Goal: Task Accomplishment & Management: Use online tool/utility

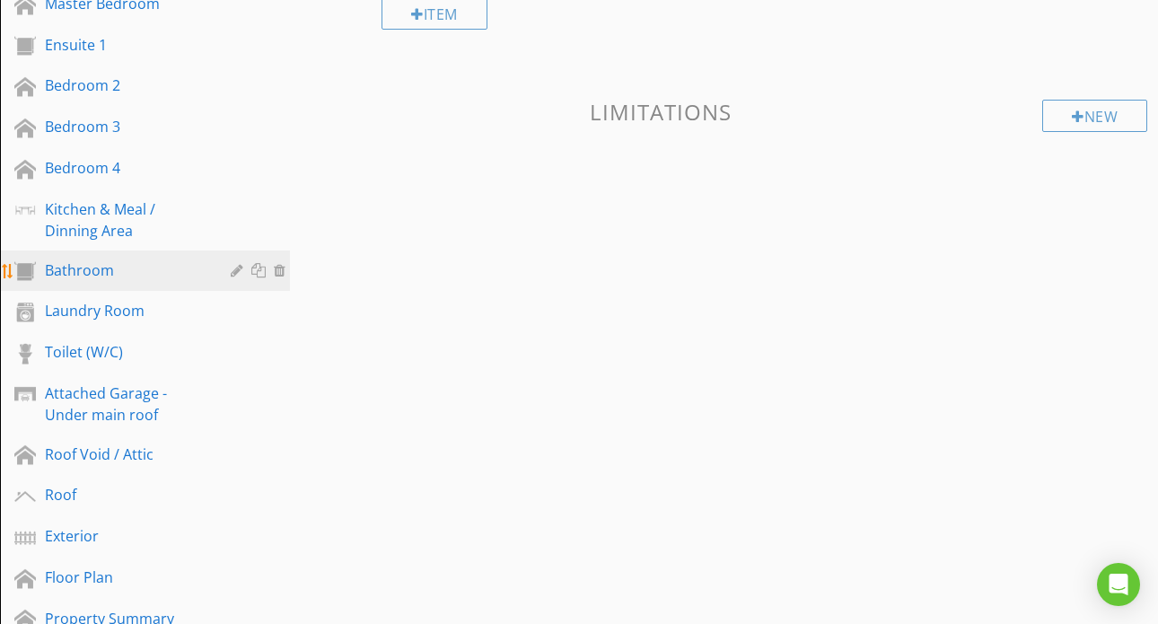
click at [89, 274] on div "Bathroom" at bounding box center [125, 270] width 160 height 22
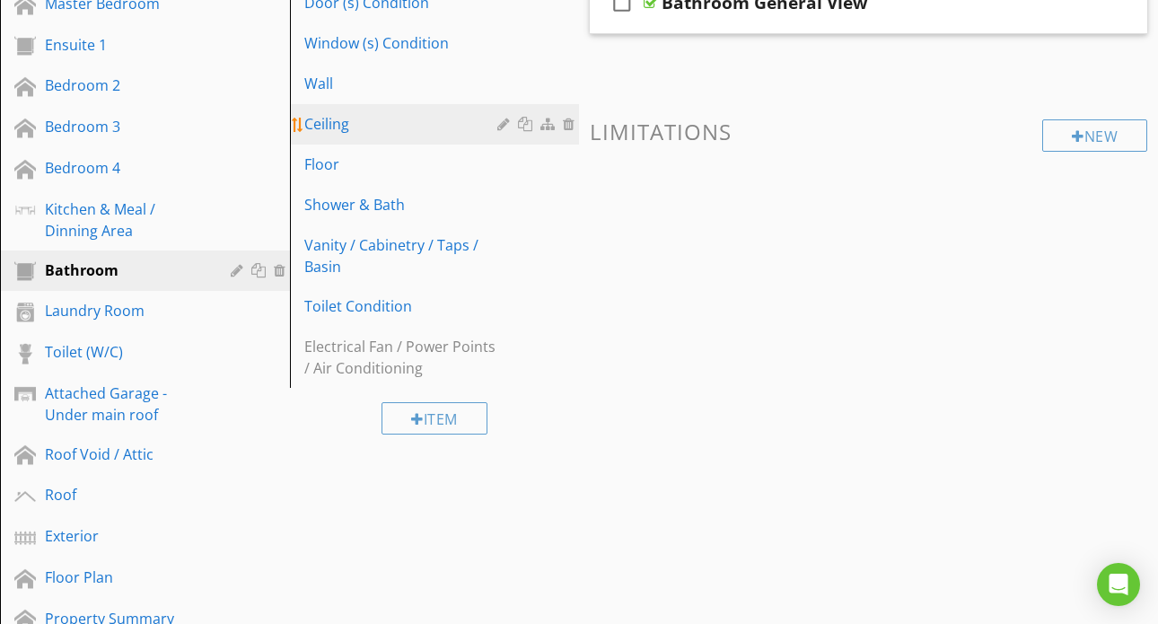
click at [364, 137] on link "Ceiling" at bounding box center [437, 123] width 285 height 39
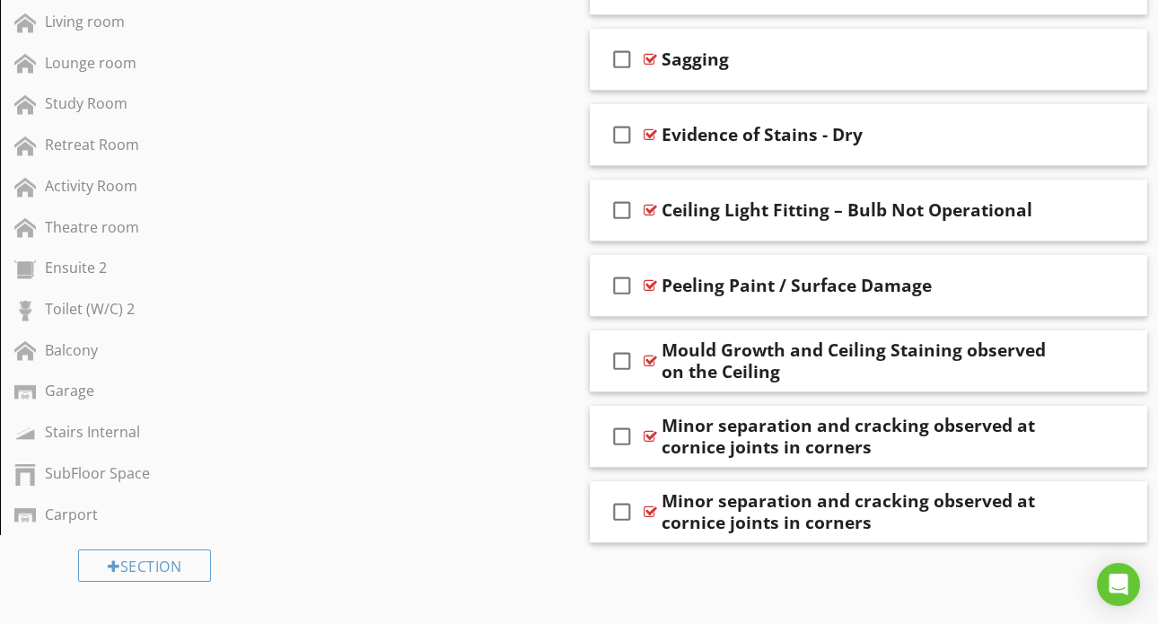
scroll to position [1399, 0]
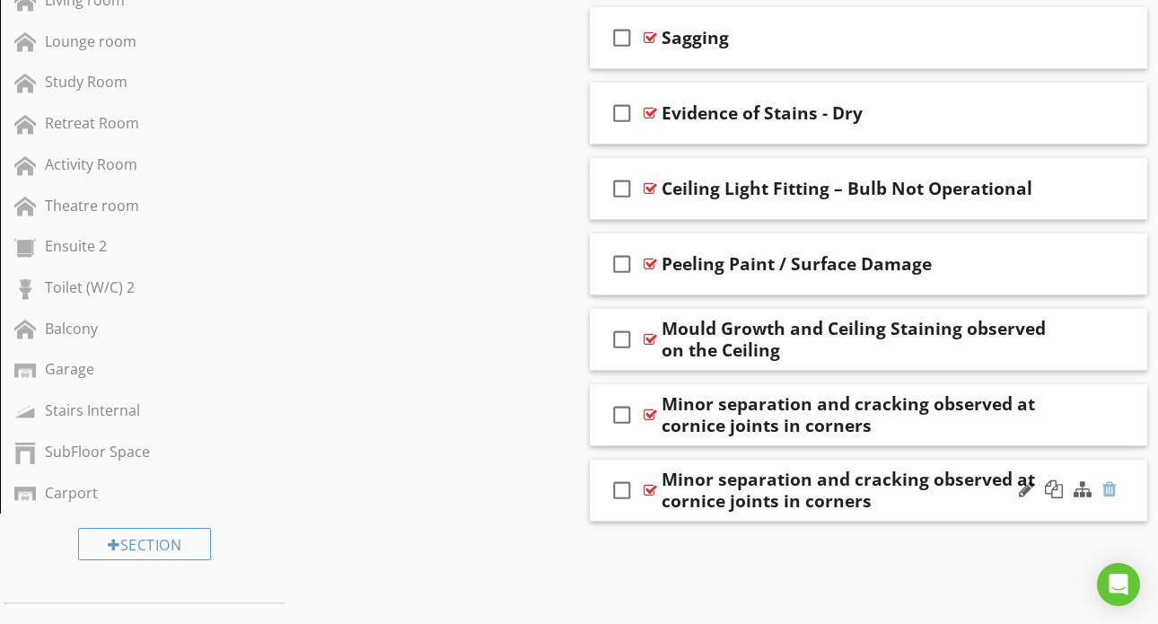
click at [1110, 489] on div at bounding box center [1109, 489] width 14 height 18
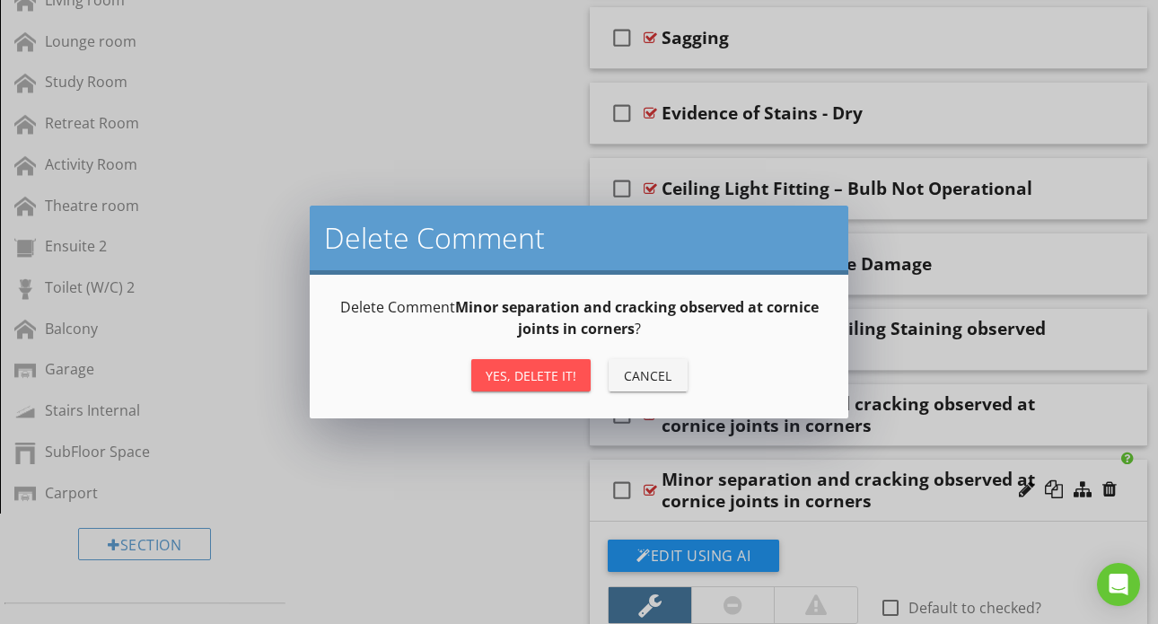
click at [541, 367] on div "Yes, Delete it!" at bounding box center [531, 375] width 91 height 19
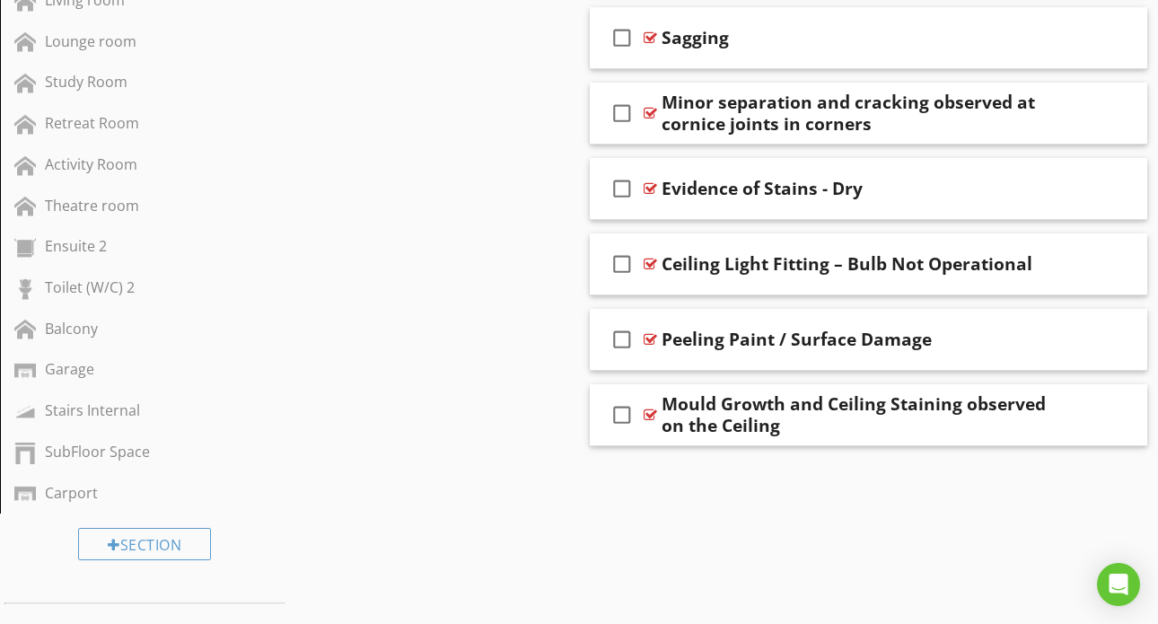
drag, startPoint x: 707, startPoint y: 425, endPoint x: 691, endPoint y: 74, distance: 351.3
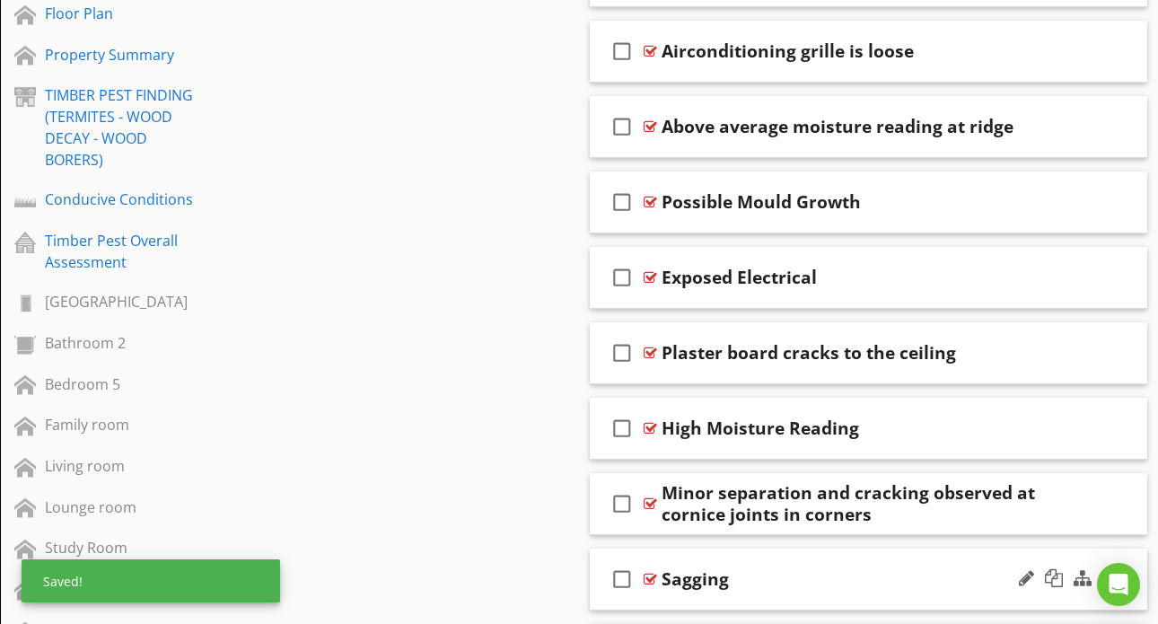
scroll to position [918, 0]
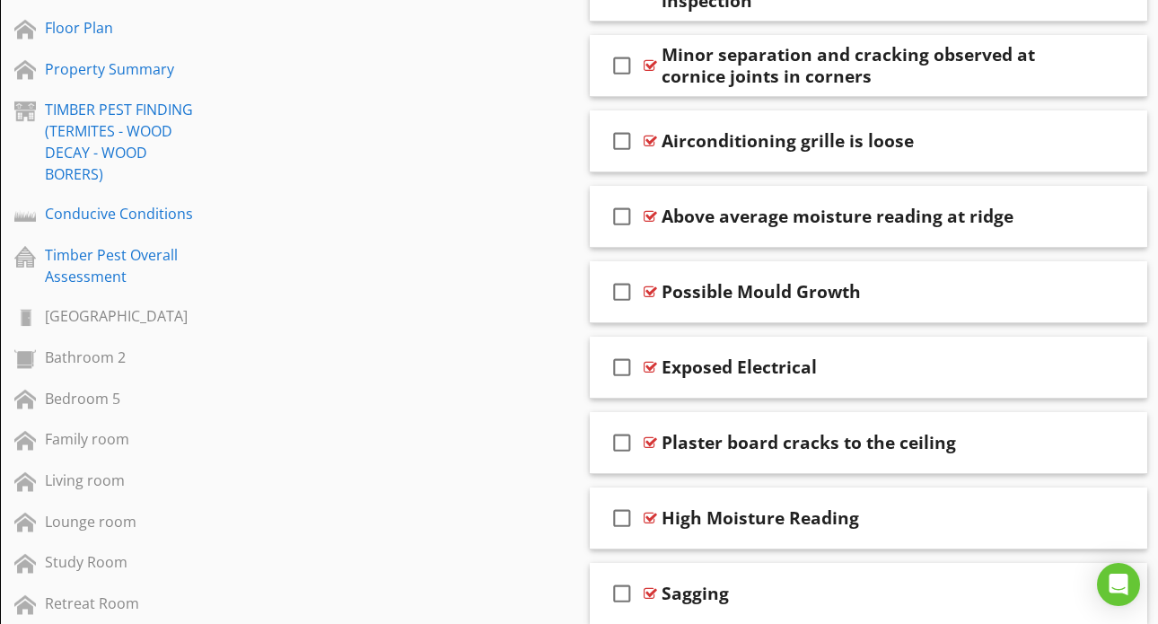
drag, startPoint x: 716, startPoint y: 532, endPoint x: 716, endPoint y: 522, distance: 9.9
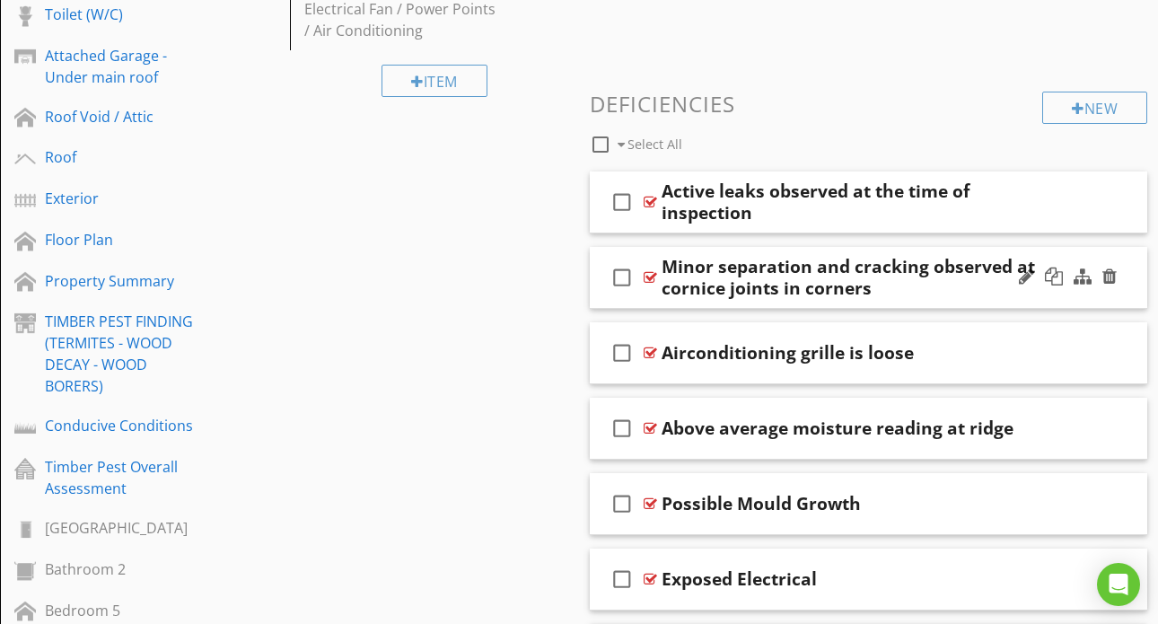
scroll to position [691, 0]
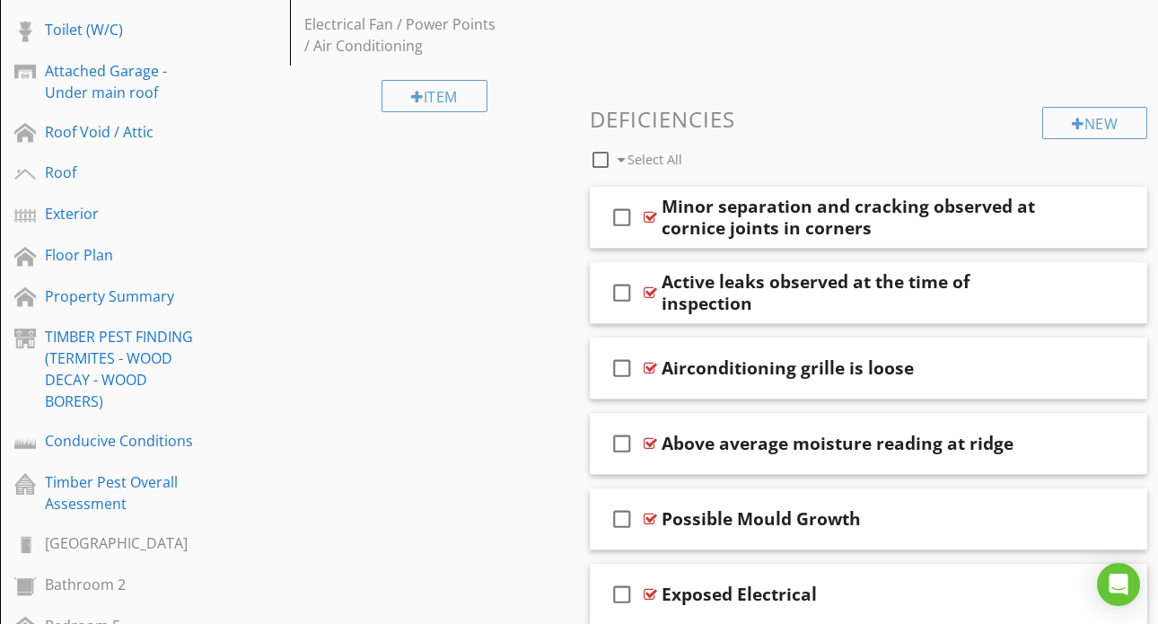
drag, startPoint x: 724, startPoint y: 298, endPoint x: 715, endPoint y: 204, distance: 94.8
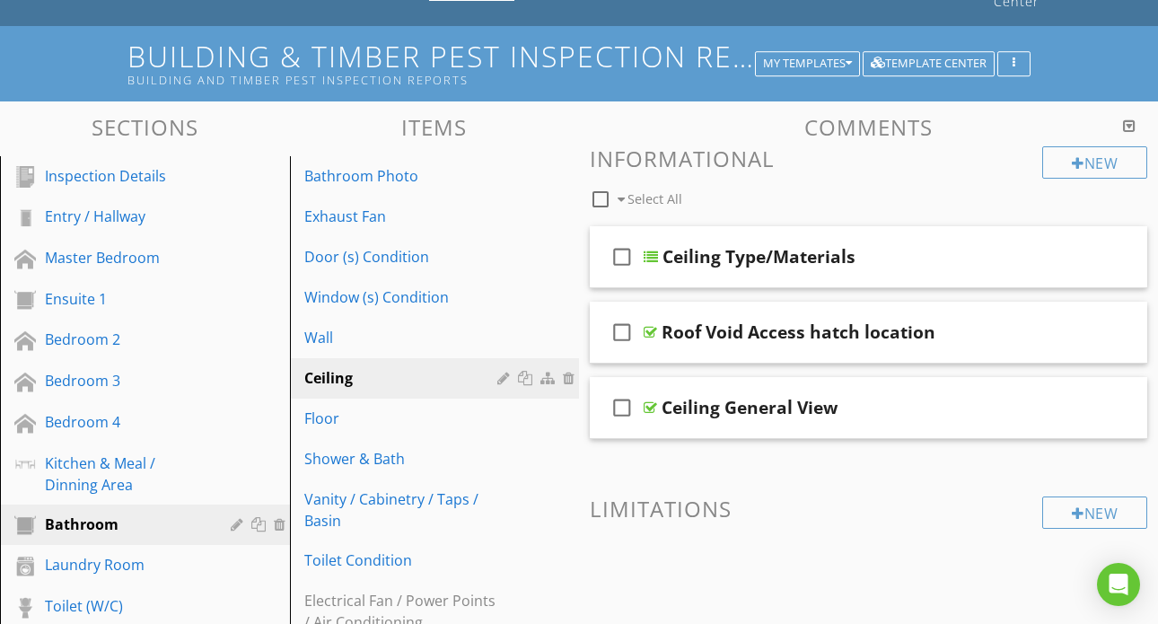
scroll to position [118, 0]
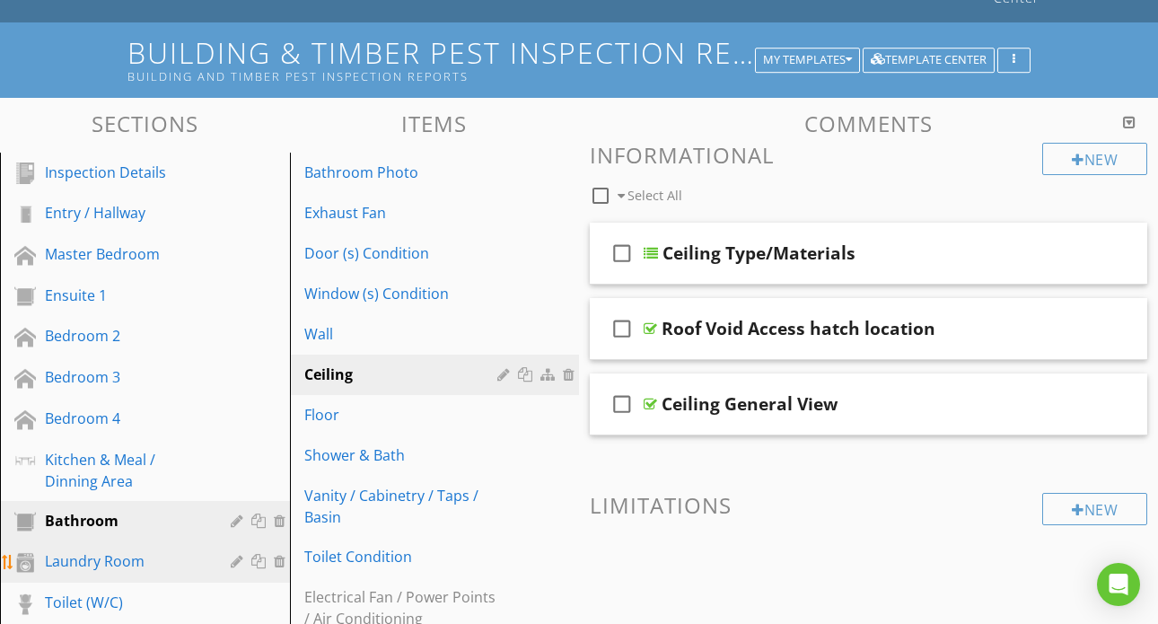
click at [98, 567] on div "Laundry Room" at bounding box center [125, 561] width 160 height 22
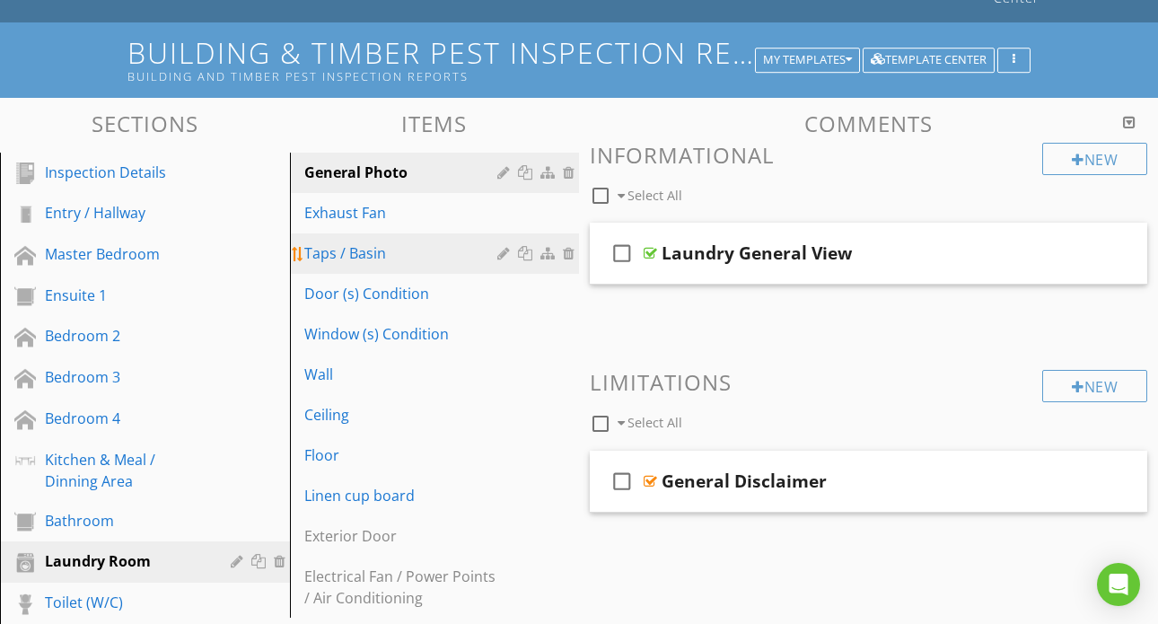
click at [388, 248] on div "Taps / Basin" at bounding box center [403, 253] width 199 height 22
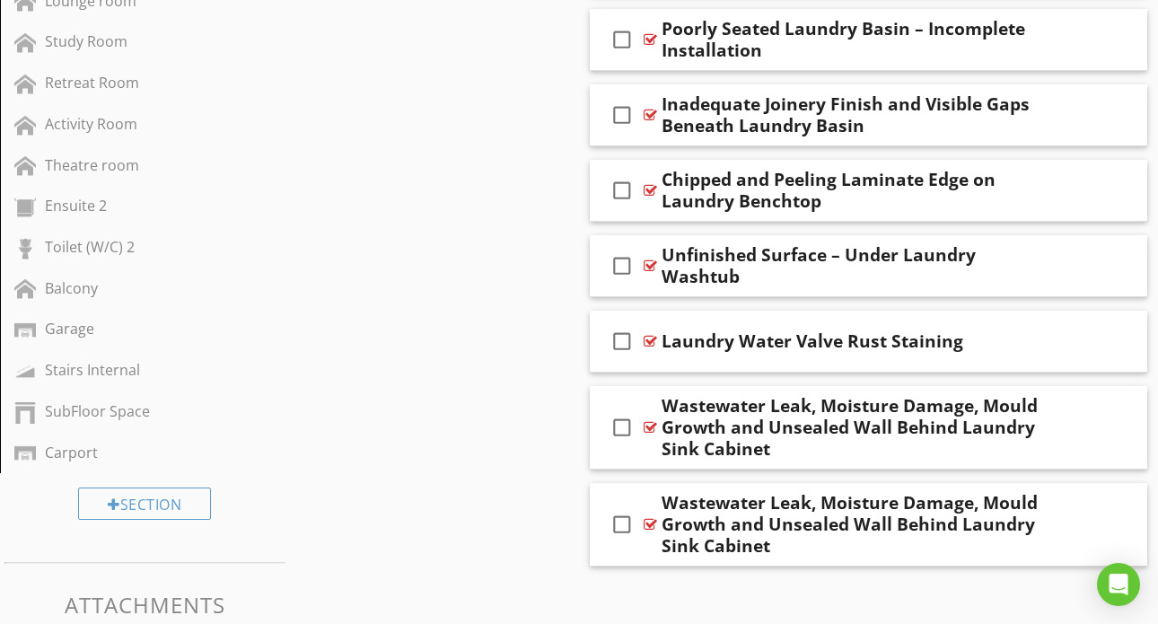
scroll to position [1527, 0]
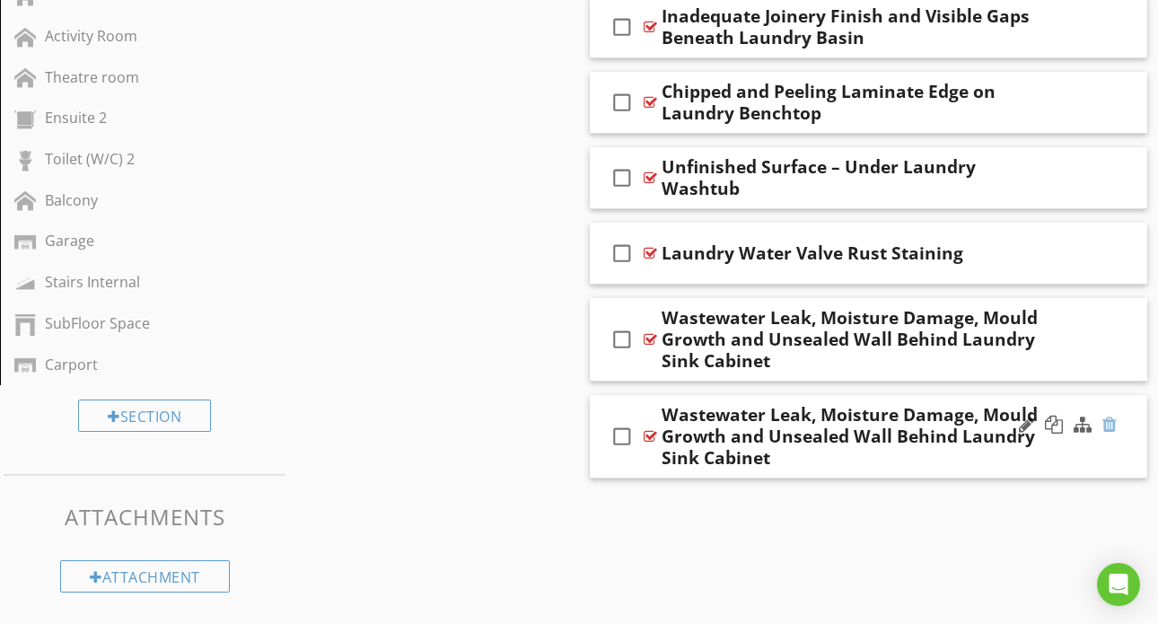
click at [1107, 425] on div at bounding box center [1109, 425] width 14 height 18
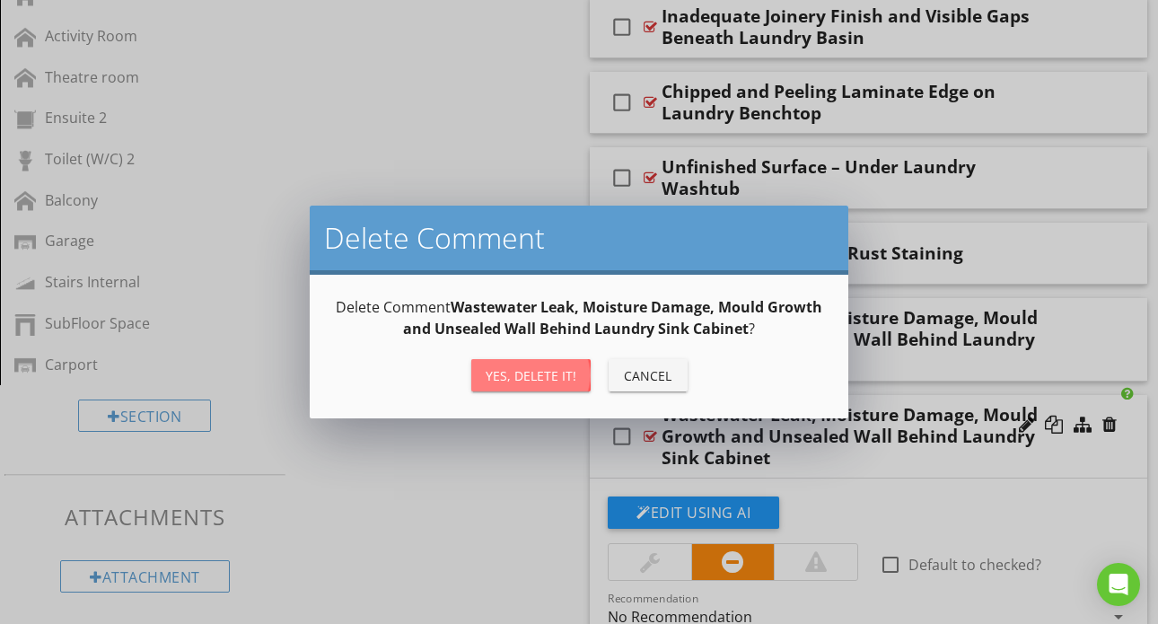
click at [582, 382] on button "Yes, Delete it!" at bounding box center [530, 375] width 119 height 32
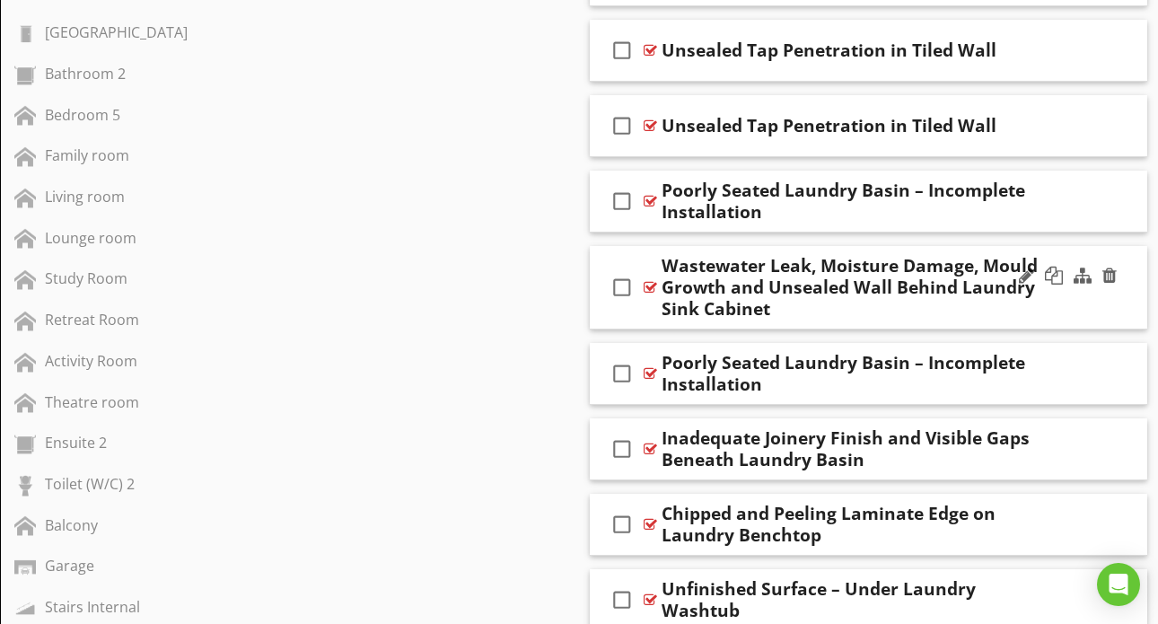
scroll to position [1195, 0]
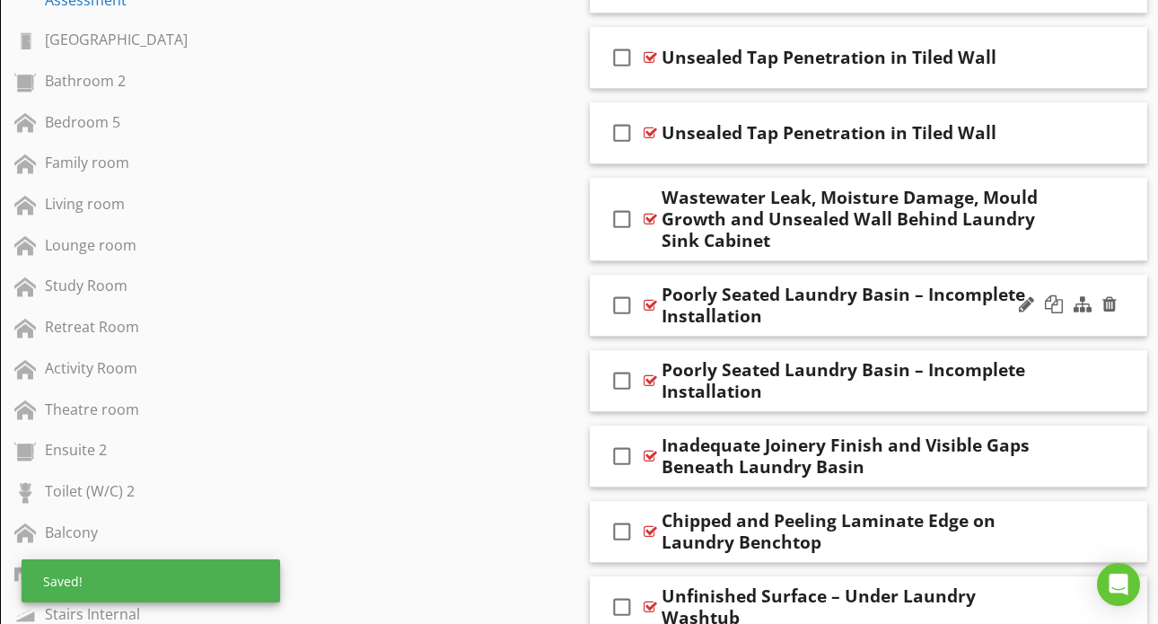
click at [655, 306] on div at bounding box center [650, 305] width 13 height 14
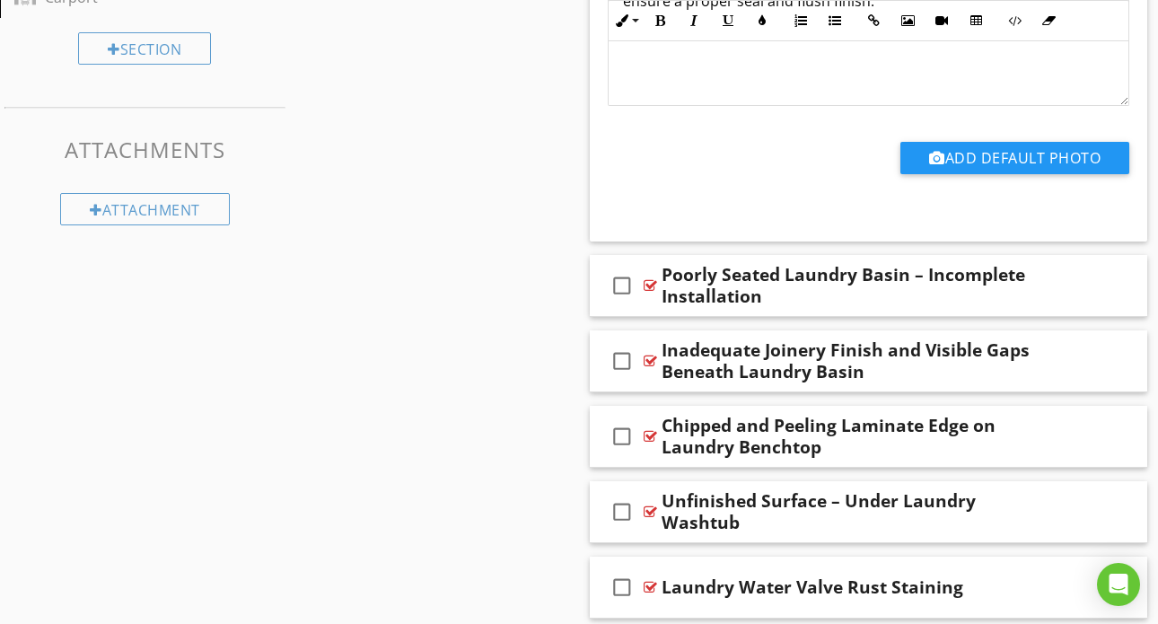
scroll to position [1900, 0]
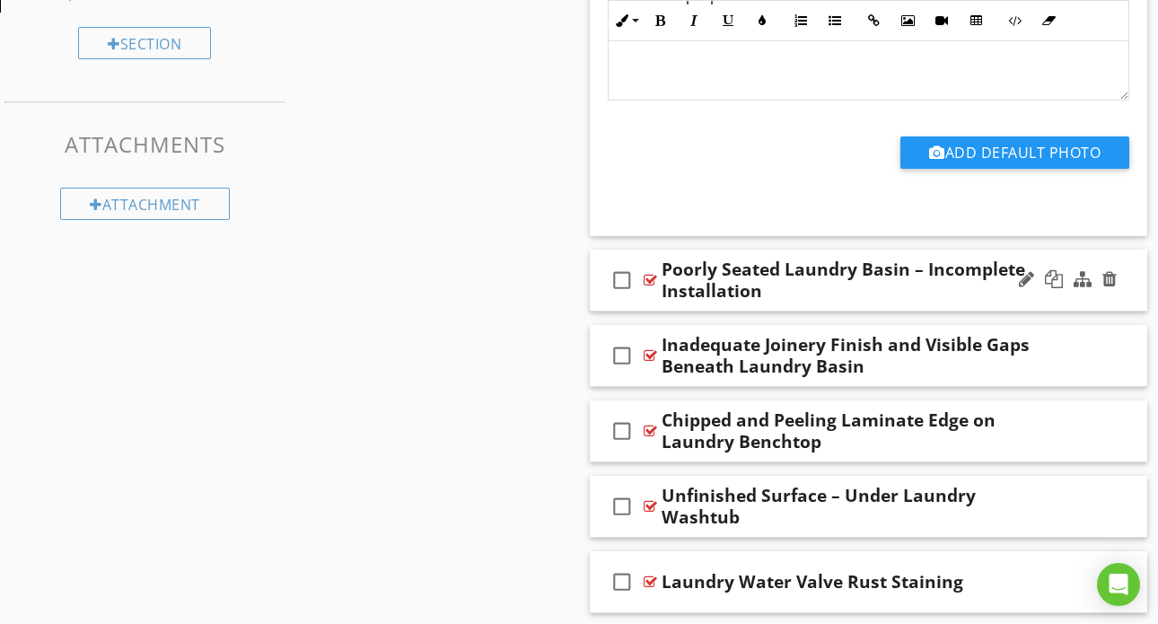
click at [657, 281] on div "check_box_outline_blank Poorly Seated Laundry Basin – Incomplete Installation" at bounding box center [868, 281] width 557 height 62
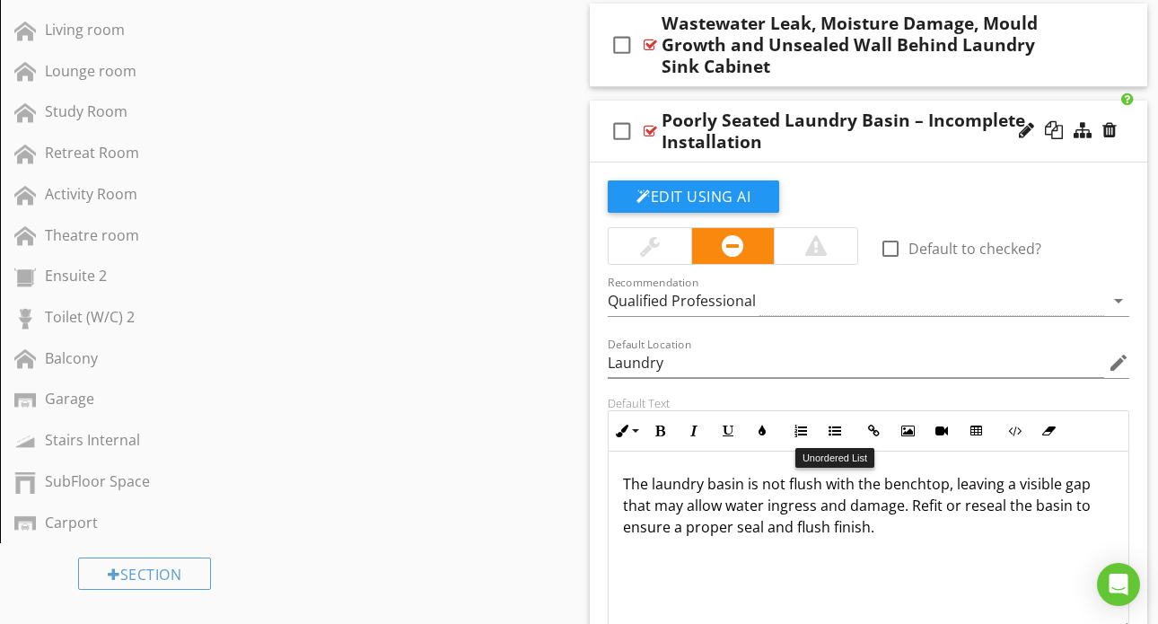
scroll to position [1365, 0]
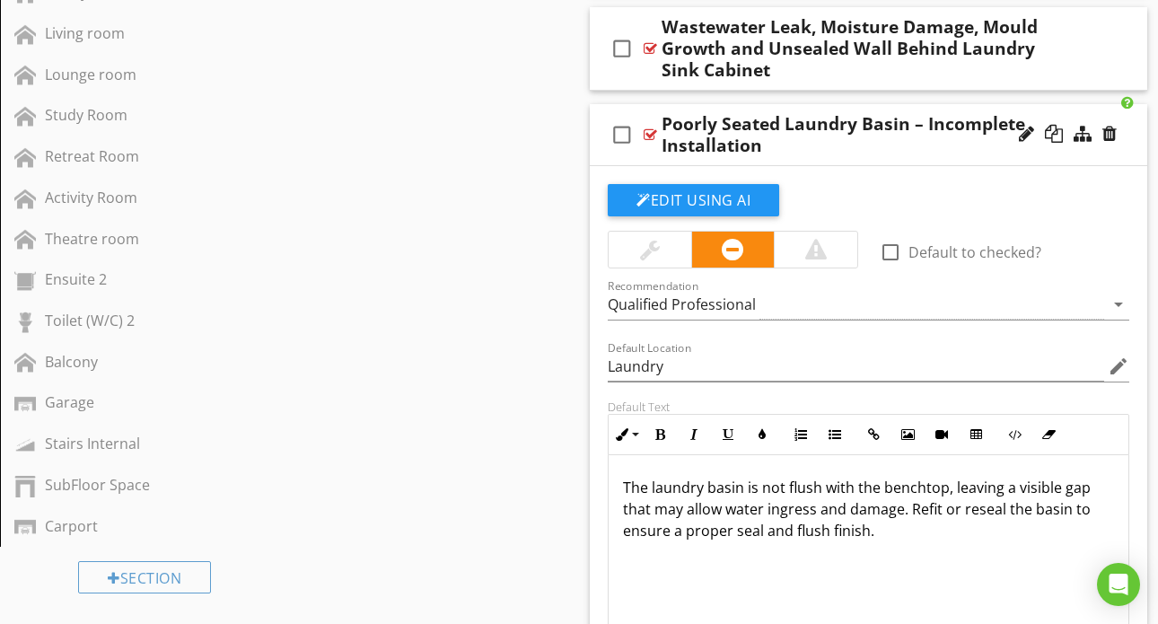
click at [654, 133] on div at bounding box center [650, 134] width 13 height 14
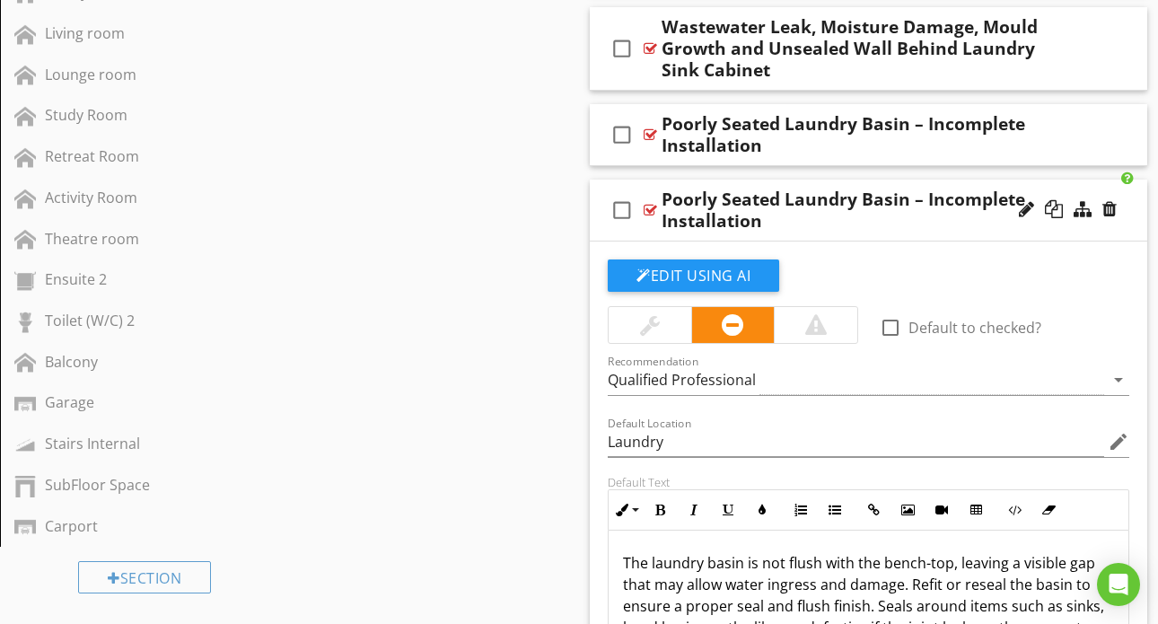
click at [645, 206] on div at bounding box center [650, 210] width 13 height 14
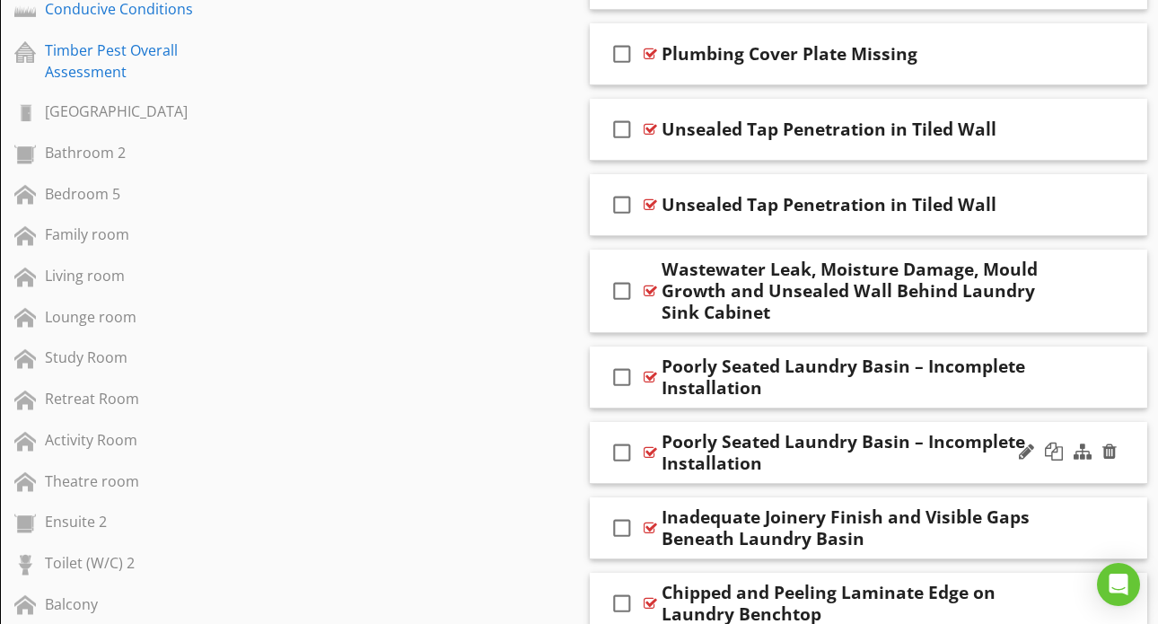
scroll to position [1122, 0]
click at [646, 126] on div at bounding box center [650, 130] width 13 height 14
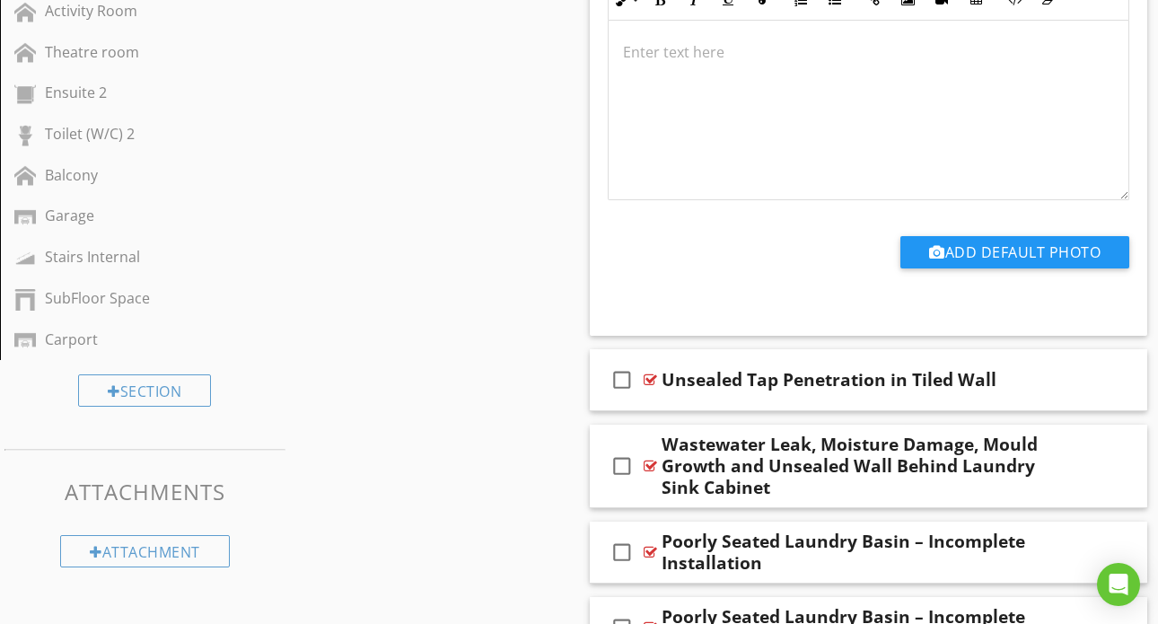
scroll to position [1565, 0]
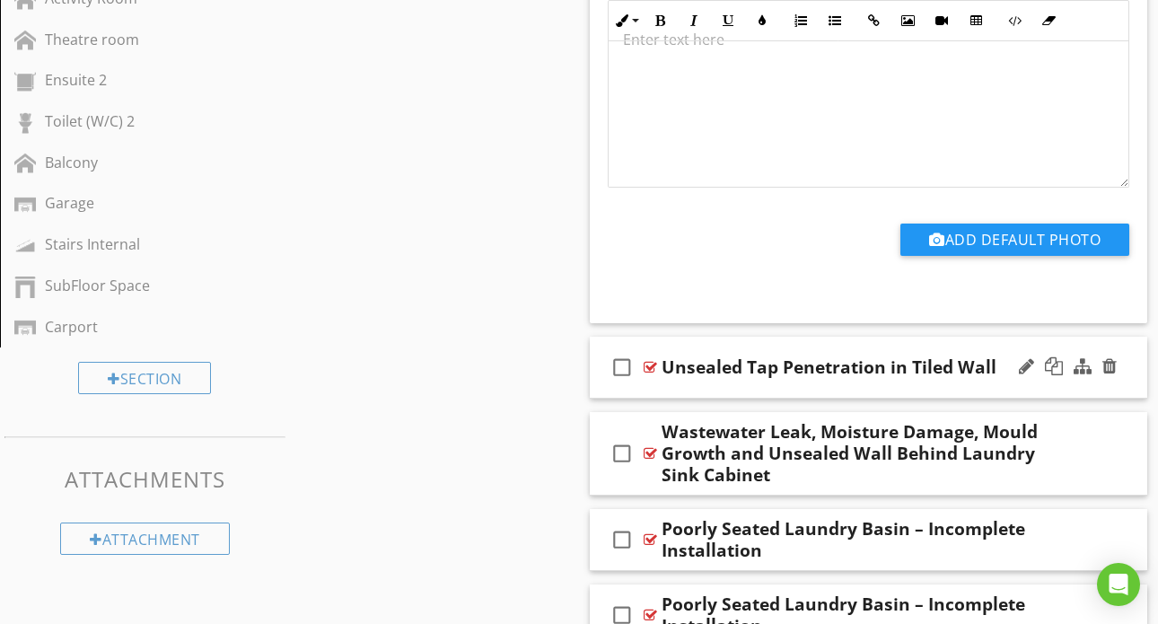
click at [649, 365] on div at bounding box center [650, 367] width 13 height 14
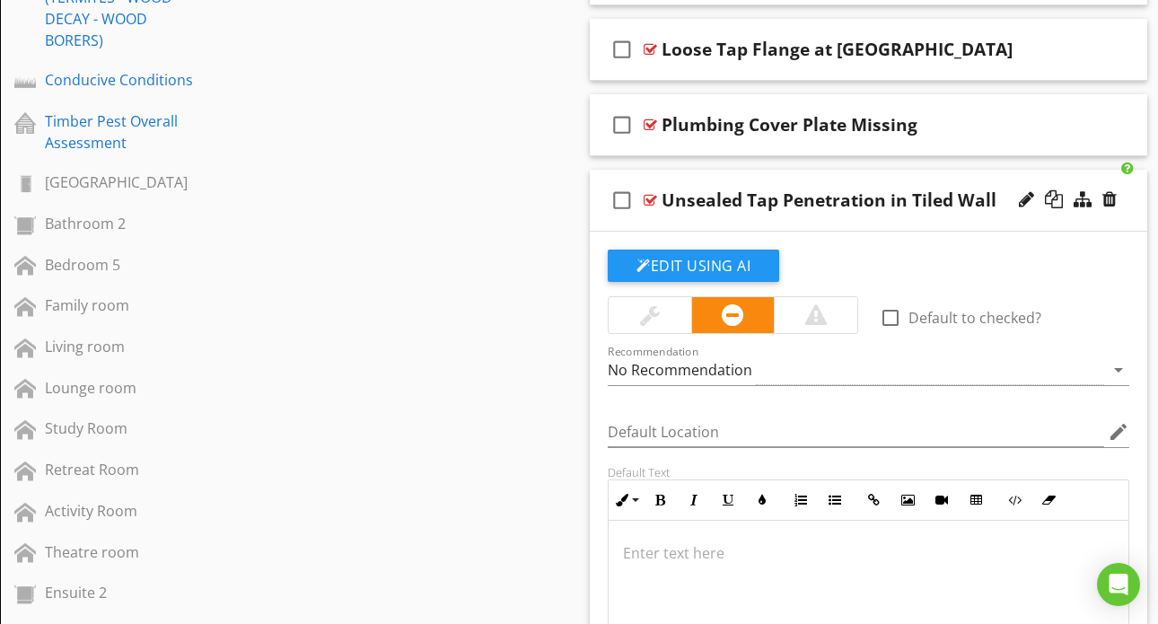
scroll to position [1002, 0]
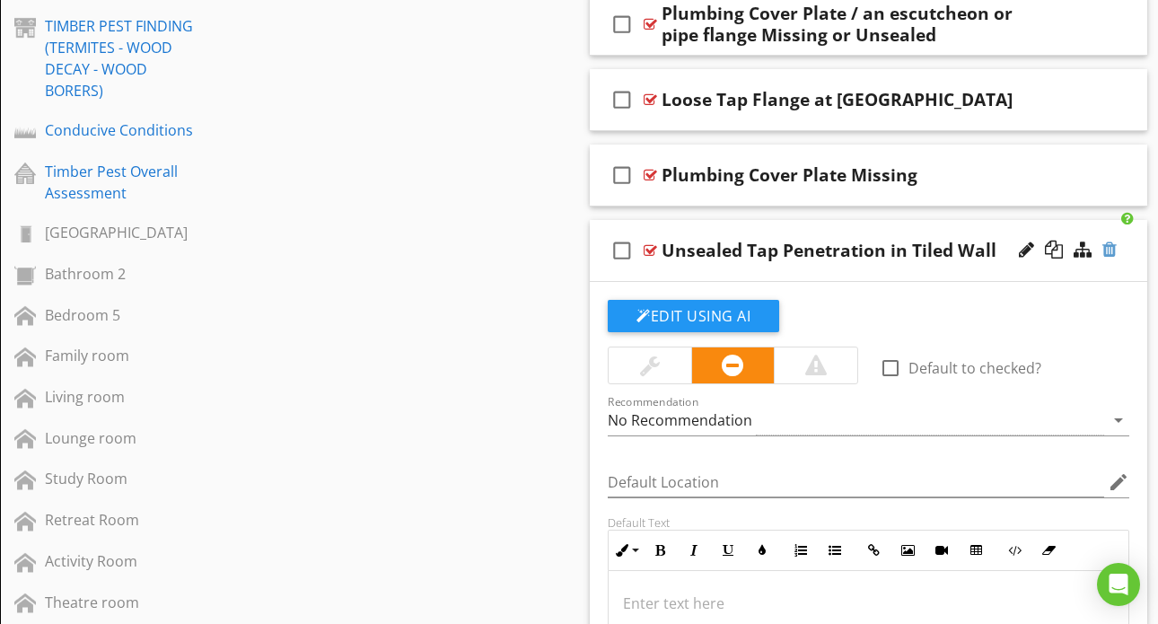
click at [1112, 254] on div at bounding box center [1109, 250] width 14 height 18
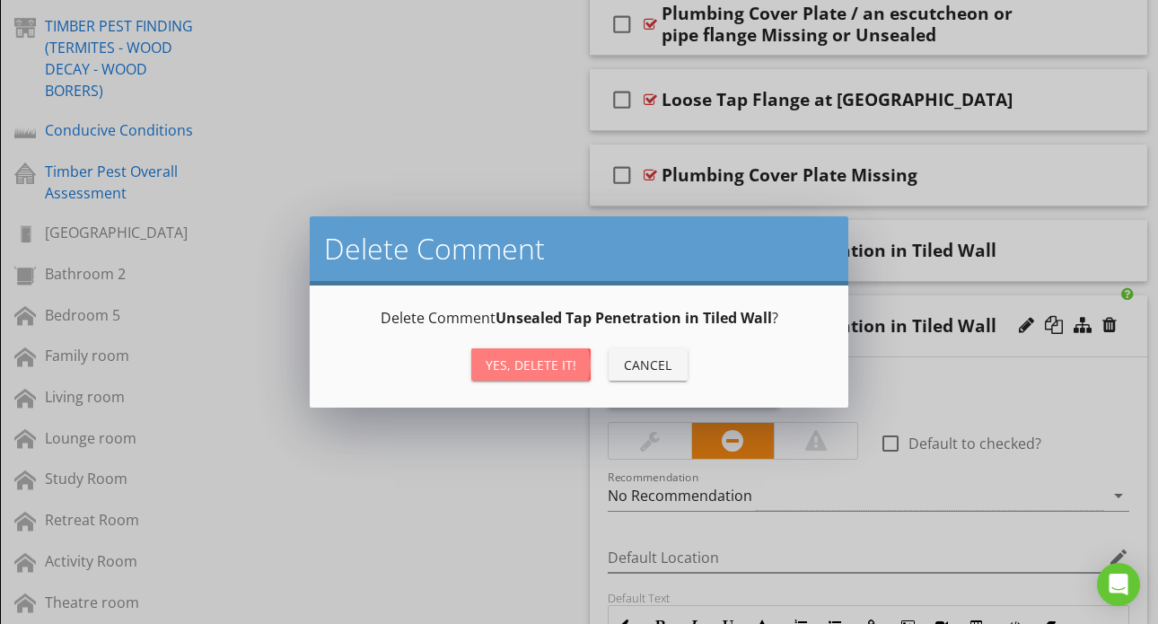
click at [548, 360] on div "Yes, Delete it!" at bounding box center [531, 364] width 91 height 19
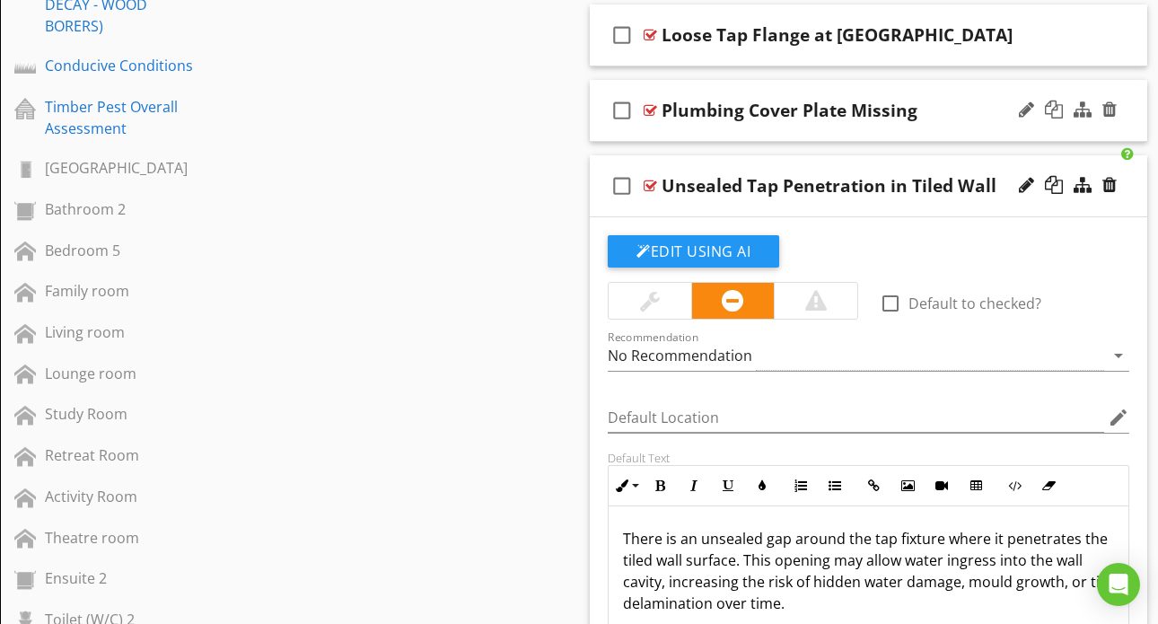
scroll to position [1044, 0]
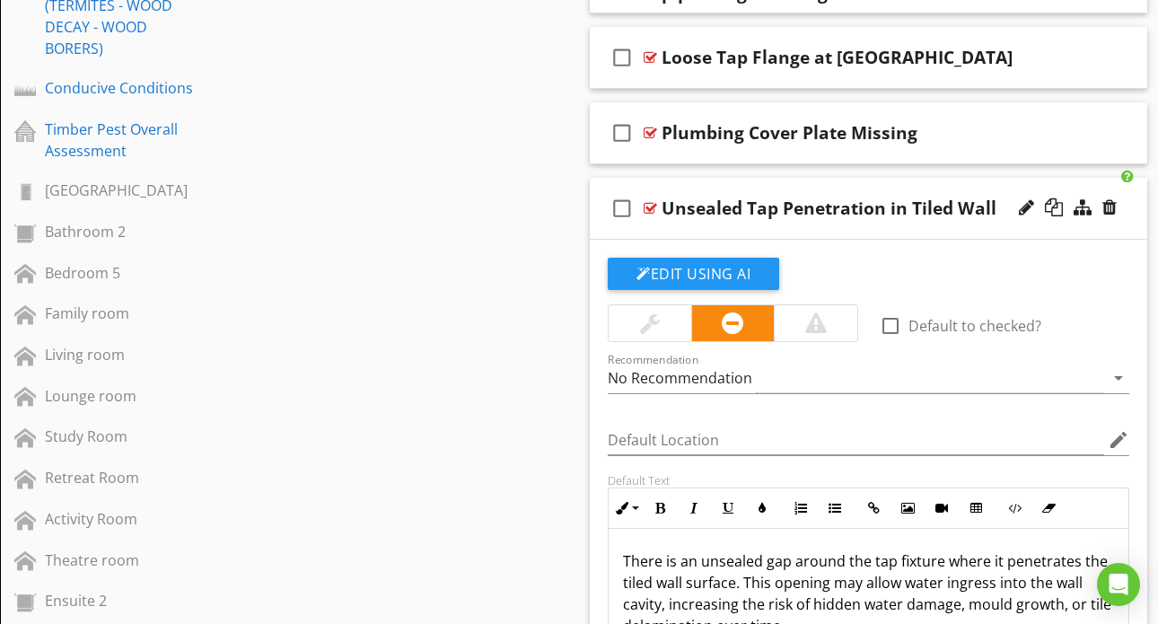
click at [664, 207] on div "Unsealed Tap Penetration in Tiled Wall" at bounding box center [829, 208] width 335 height 22
click at [655, 207] on div at bounding box center [650, 208] width 13 height 14
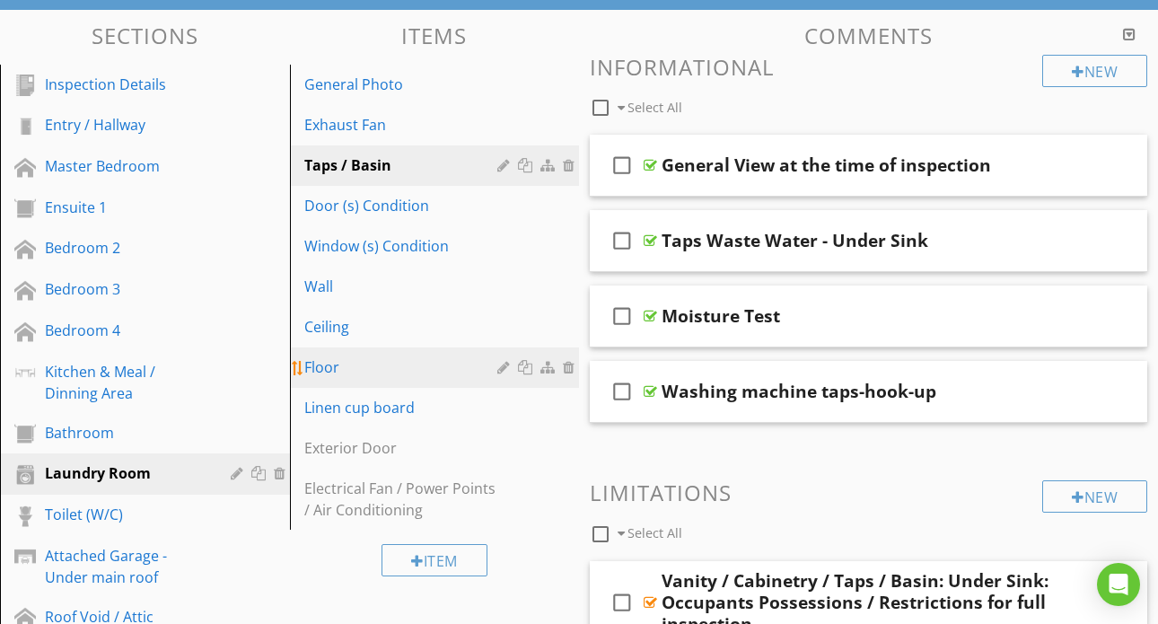
scroll to position [203, 0]
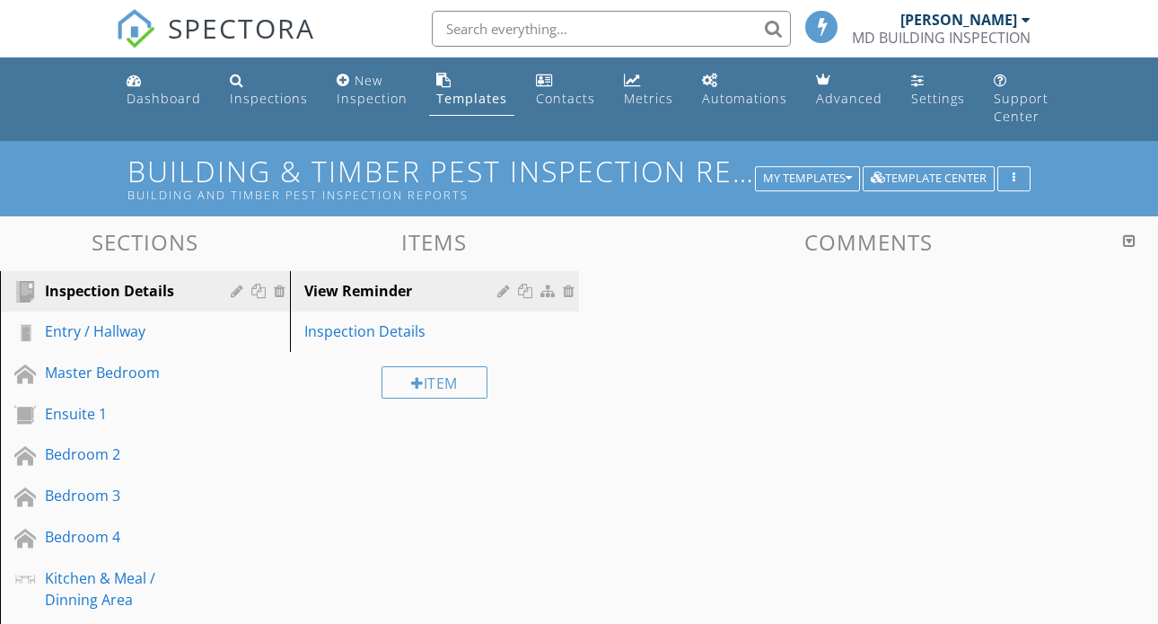
scroll to position [202, 0]
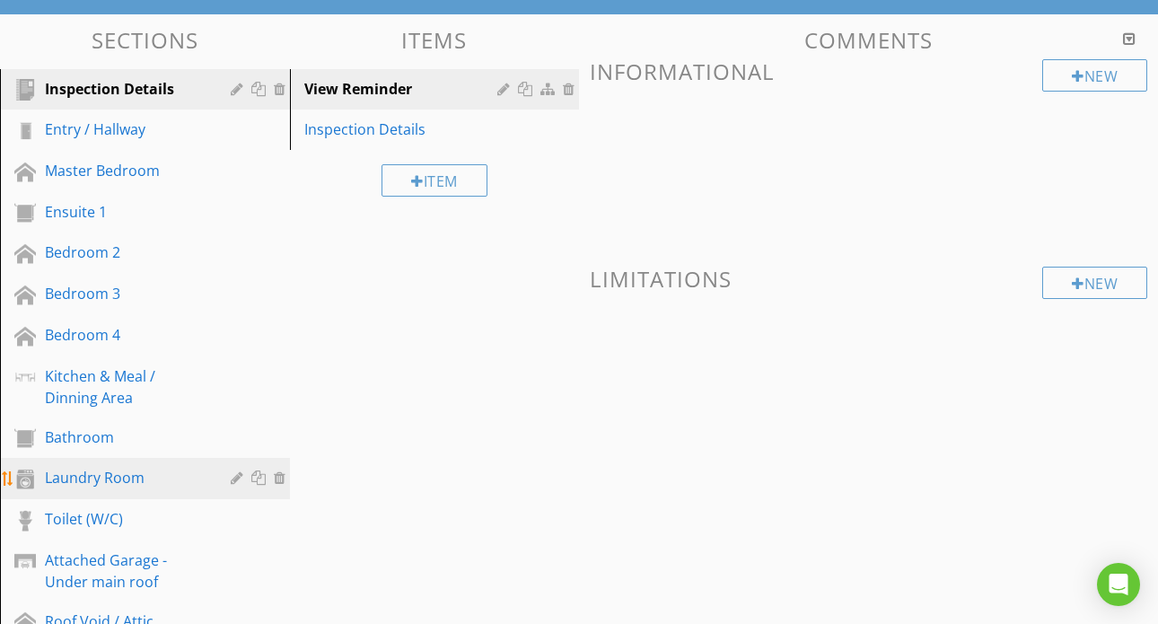
click at [94, 470] on div "Laundry Room" at bounding box center [125, 478] width 160 height 22
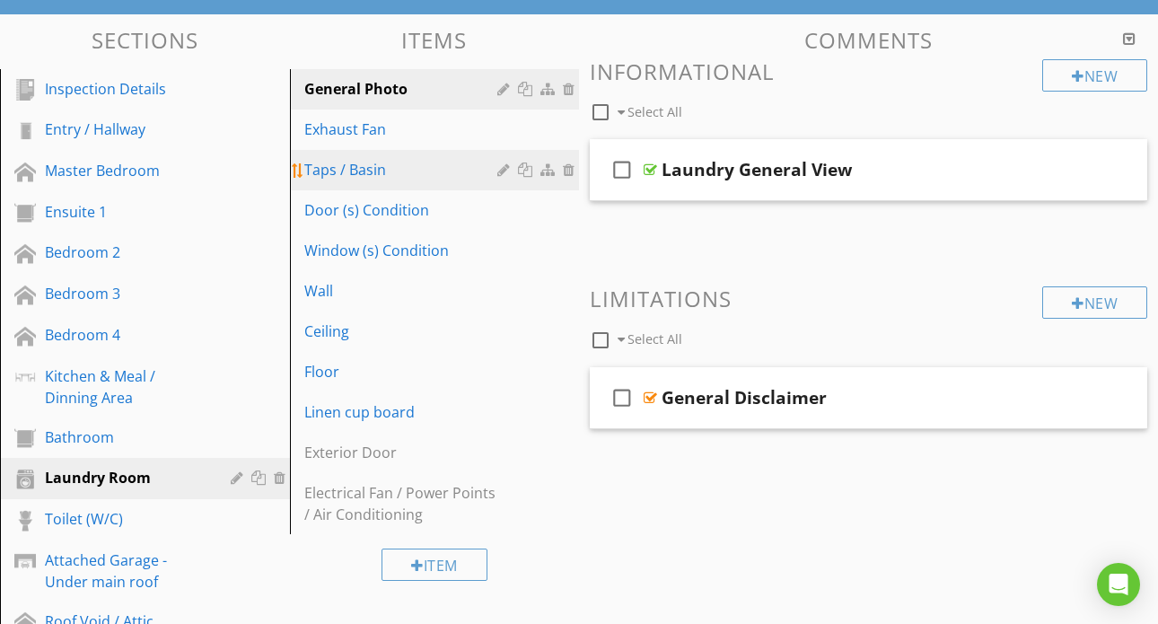
click at [393, 171] on div "Taps / Basin" at bounding box center [403, 170] width 199 height 22
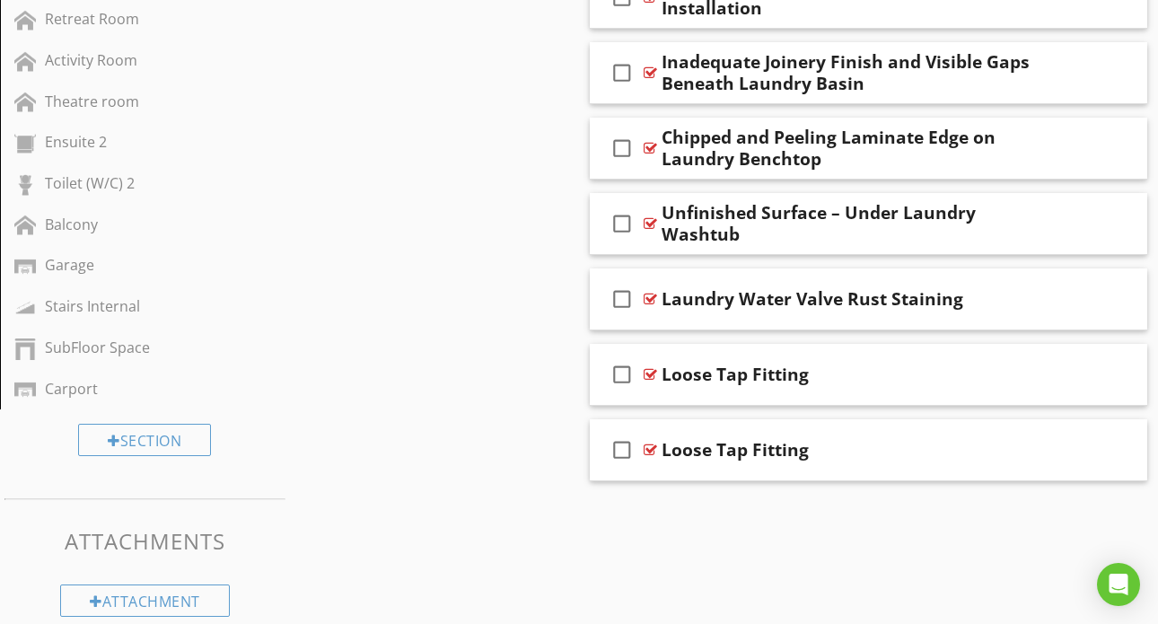
scroll to position [1518, 0]
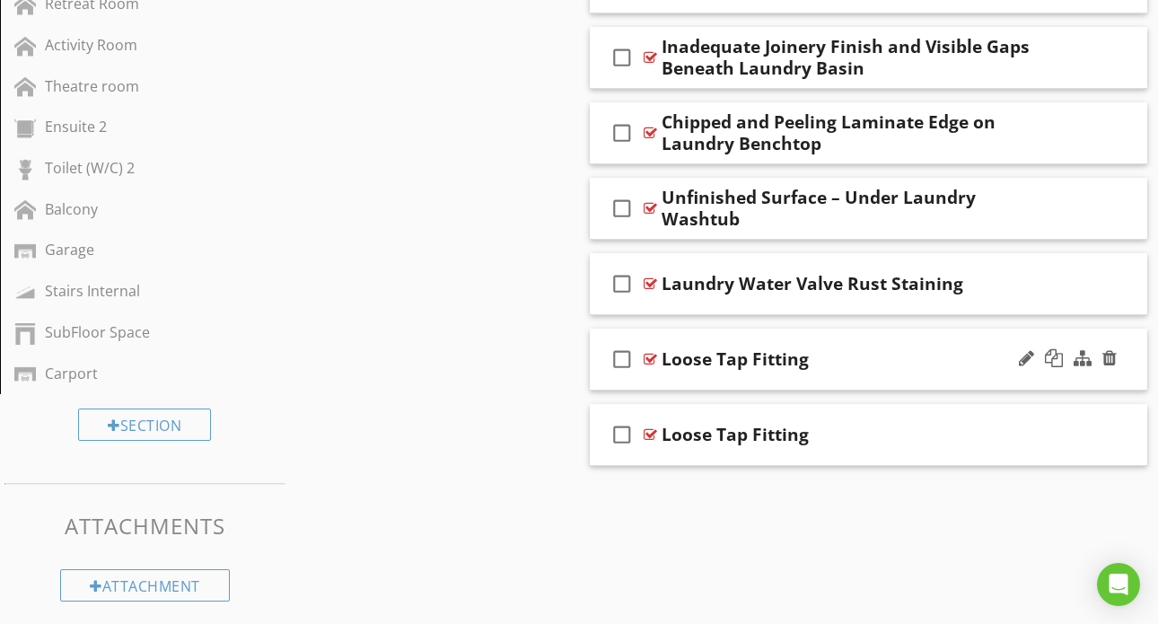
click at [653, 356] on div at bounding box center [650, 359] width 13 height 14
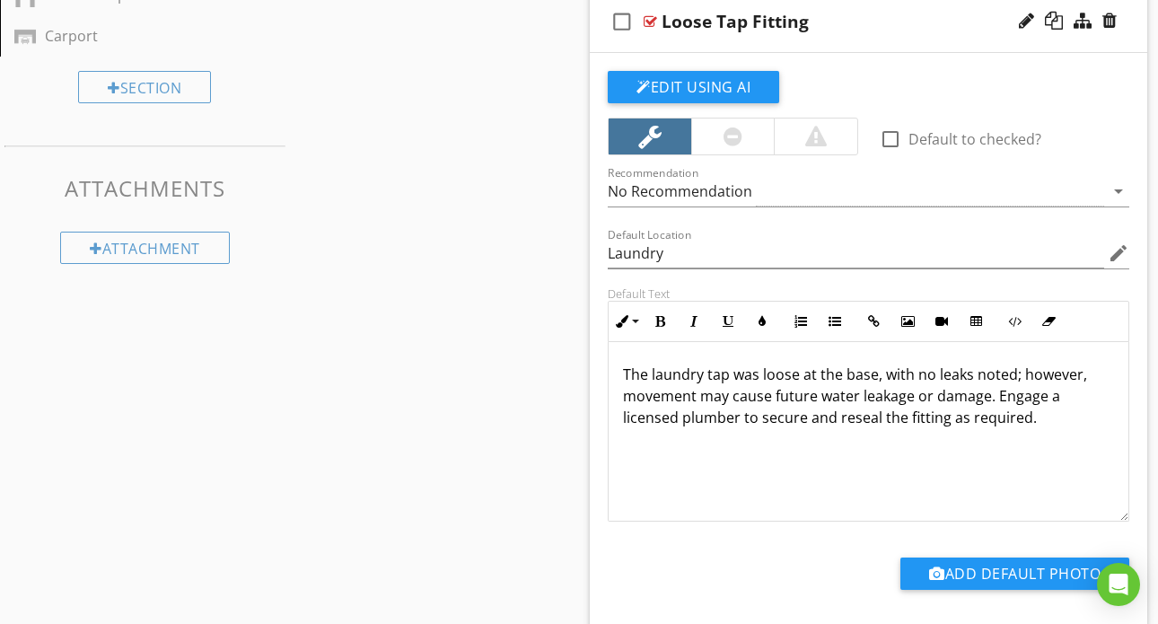
scroll to position [1, 0]
click at [656, 26] on div at bounding box center [650, 21] width 13 height 14
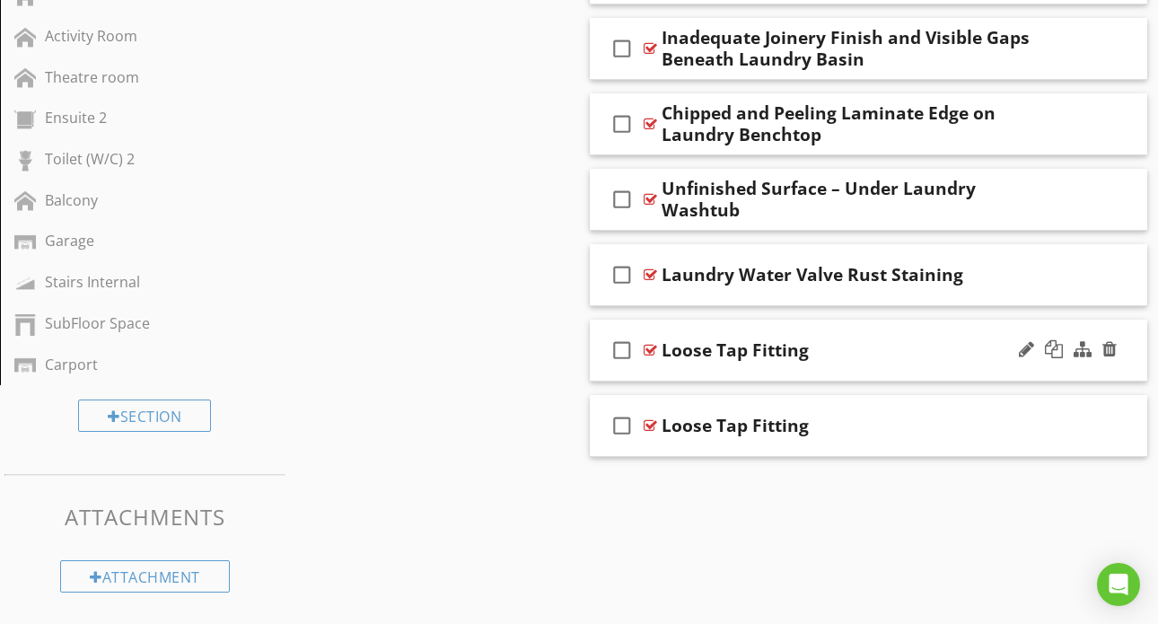
scroll to position [1527, 0]
click at [1109, 414] on div at bounding box center [1067, 425] width 105 height 43
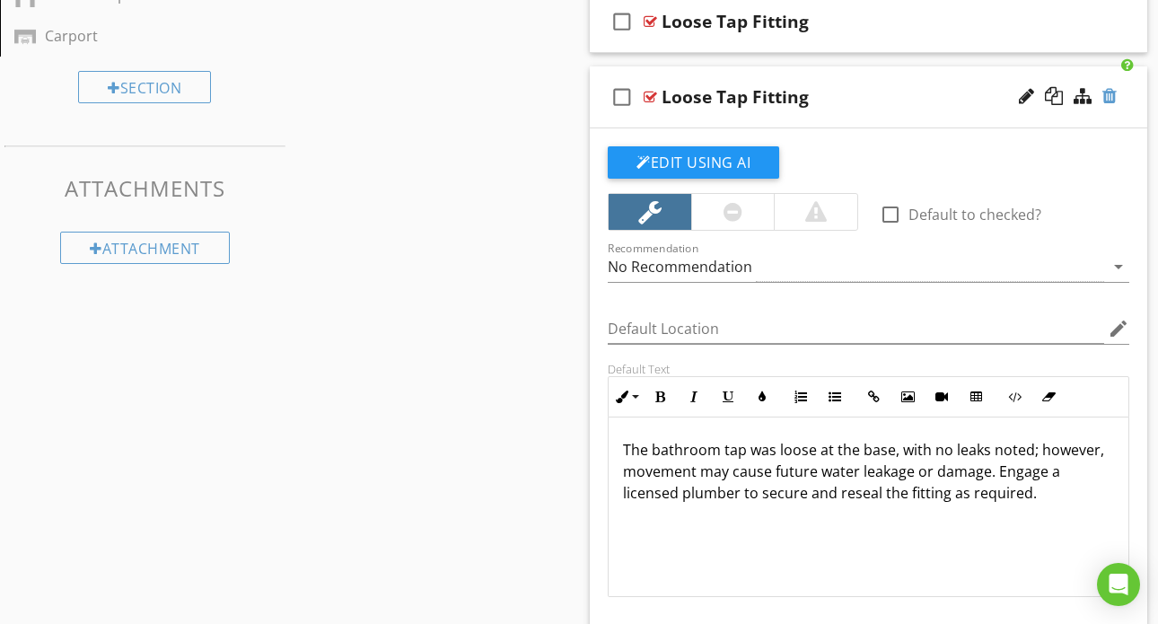
click at [1110, 98] on div at bounding box center [1109, 96] width 14 height 18
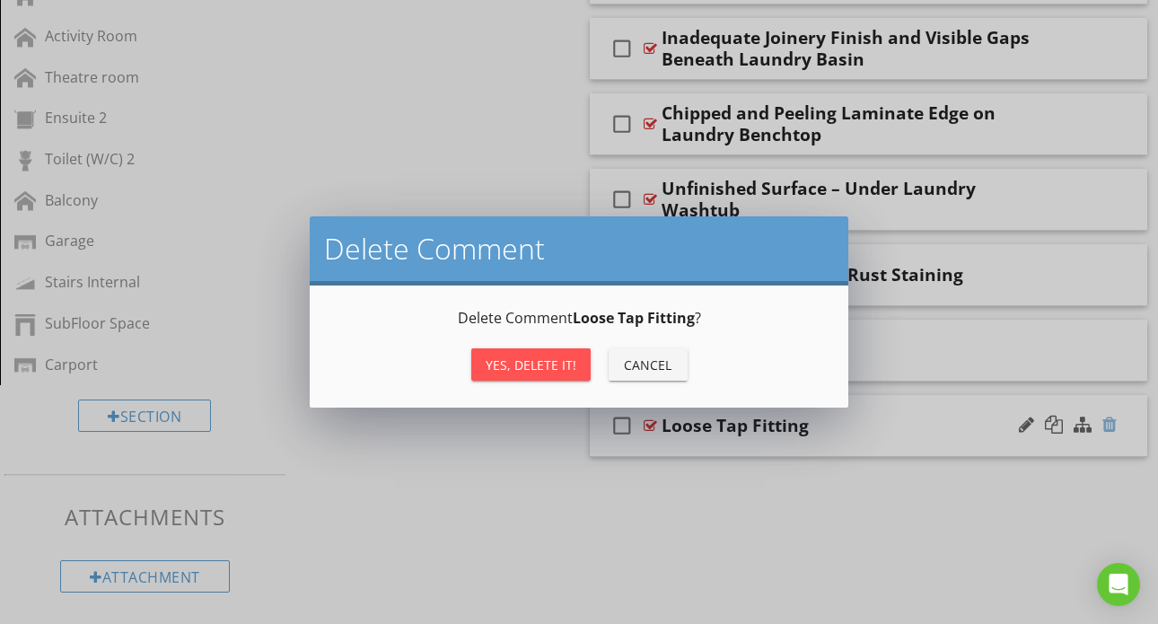
scroll to position [1527, 0]
click at [546, 364] on div "Yes, Delete it!" at bounding box center [531, 364] width 91 height 19
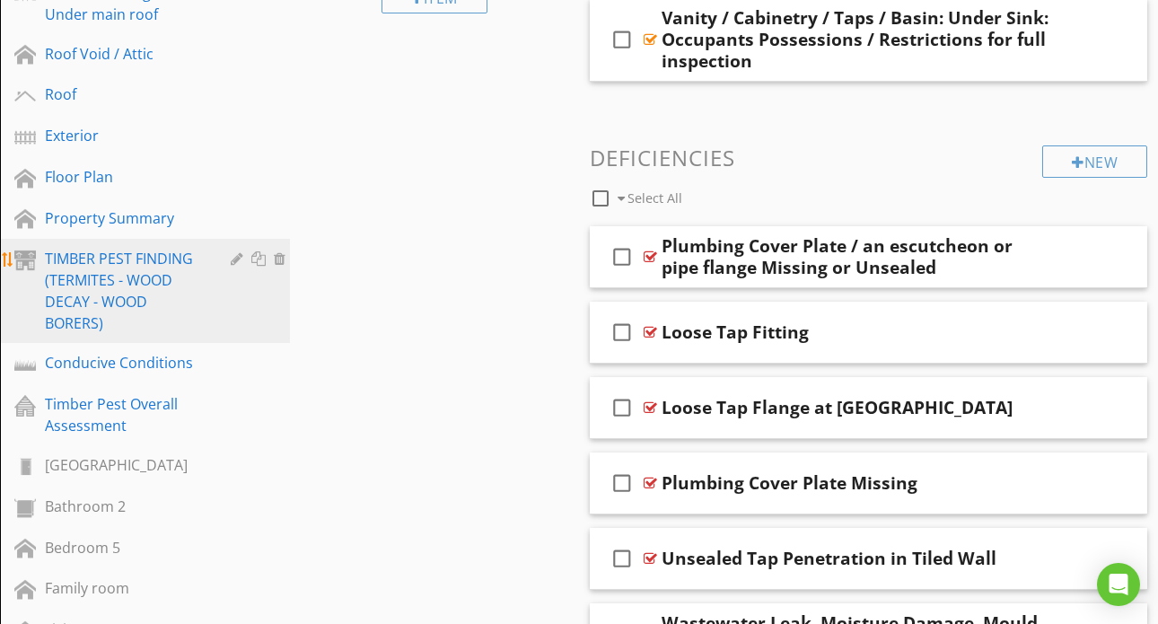
scroll to position [767, 0]
